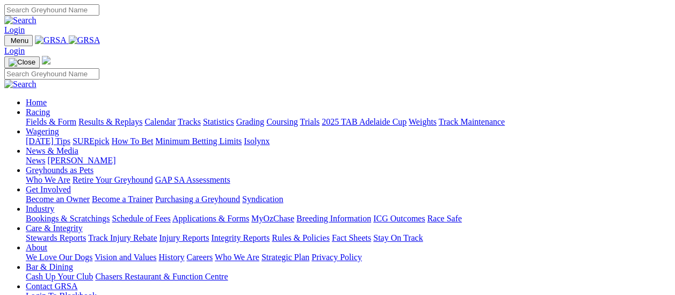
click at [50, 107] on link "Racing" at bounding box center [38, 111] width 24 height 9
click at [127, 117] on link "Results & Replays" at bounding box center [110, 121] width 64 height 9
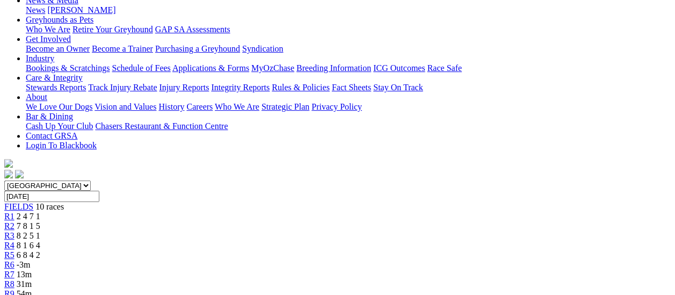
scroll to position [107, 0]
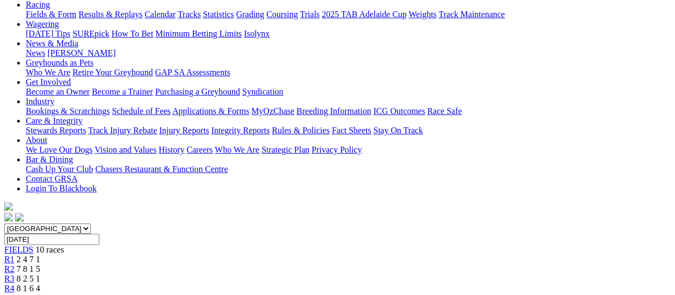
scroll to position [107, 0]
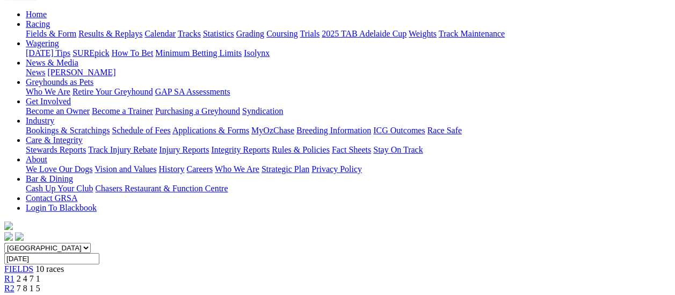
click at [14, 293] on span "R3" at bounding box center [9, 297] width 10 height 9
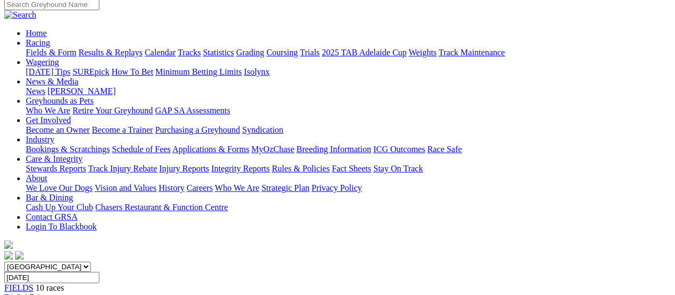
scroll to position [54, 0]
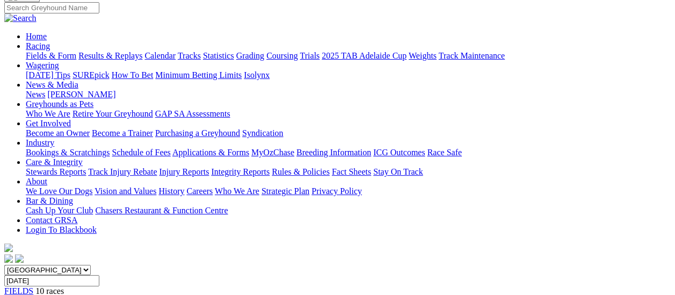
scroll to position [54, 0]
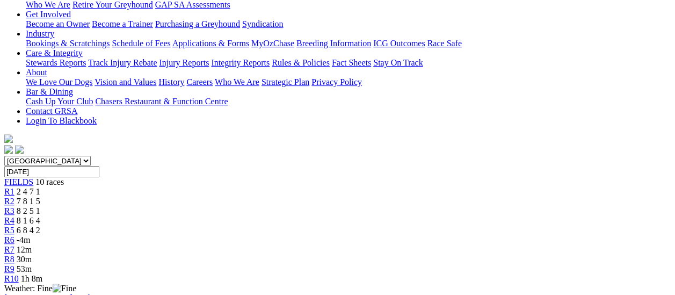
scroll to position [54, 0]
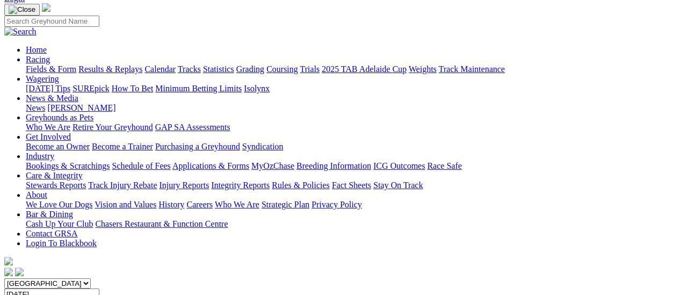
scroll to position [161, 0]
